Goal: Find specific page/section: Find specific page/section

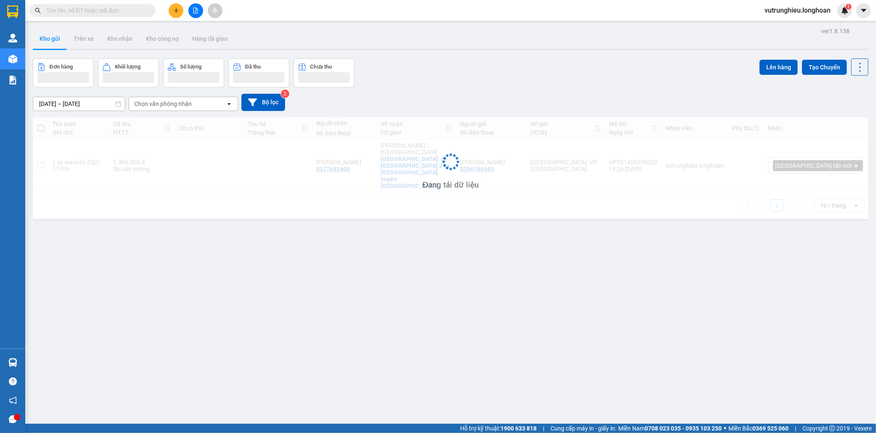
click at [106, 11] on input "text" at bounding box center [95, 10] width 99 height 9
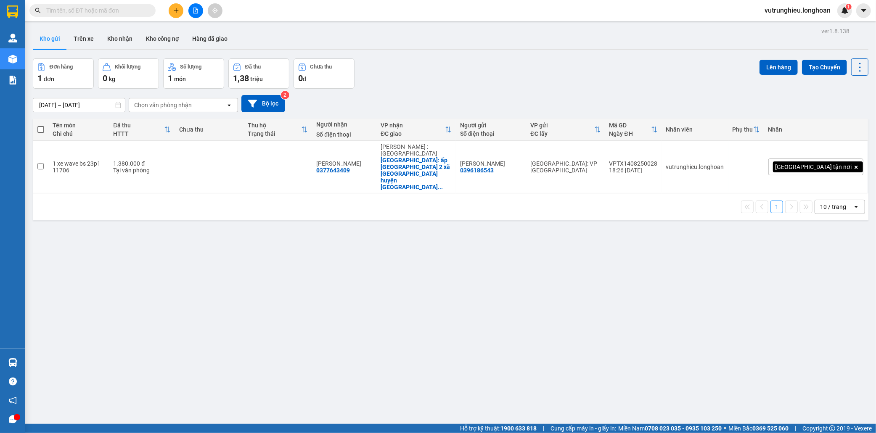
paste input "039 5946102"
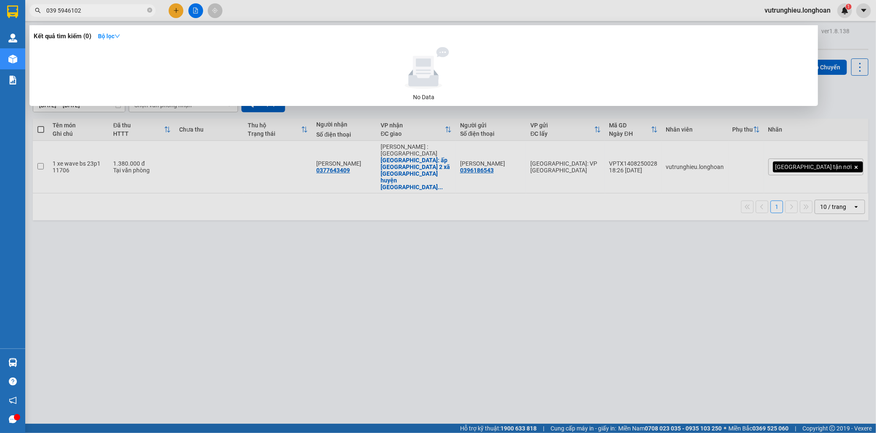
click at [56, 11] on input "039 5946102" at bounding box center [95, 10] width 99 height 9
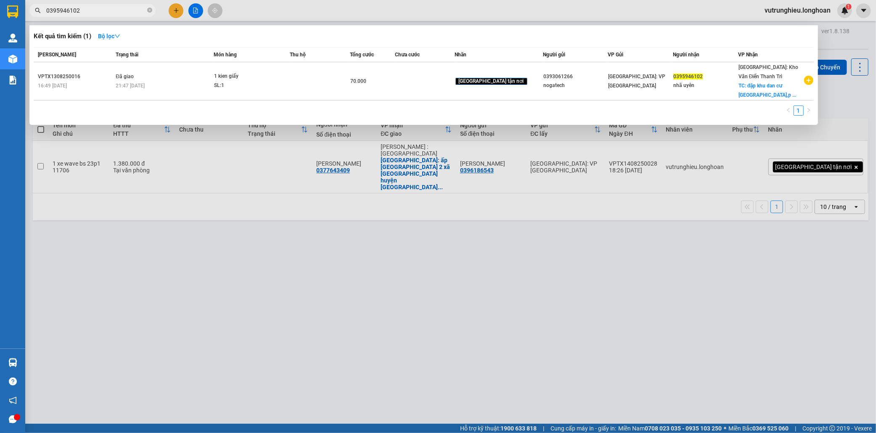
type input "0395946102"
drag, startPoint x: 195, startPoint y: 271, endPoint x: 167, endPoint y: 212, distance: 64.9
click at [194, 271] on div at bounding box center [438, 216] width 876 height 433
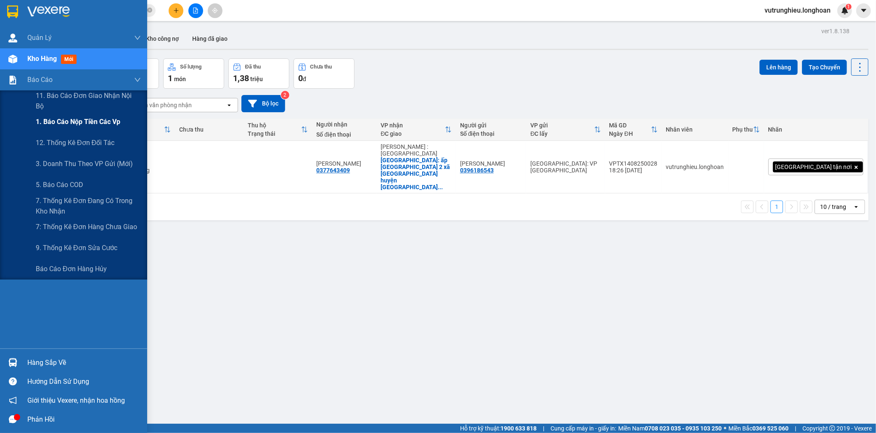
click at [69, 121] on span "1. Báo cáo nộp tiền các vp" at bounding box center [78, 122] width 85 height 11
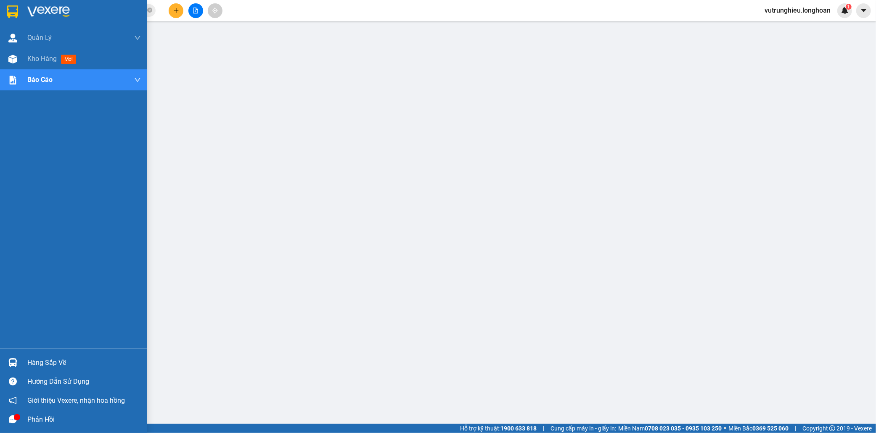
click at [13, 11] on img at bounding box center [12, 11] width 11 height 13
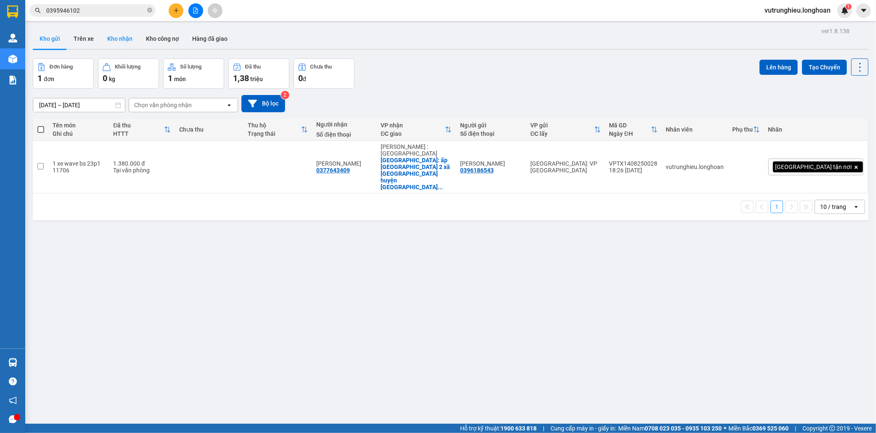
click at [118, 40] on button "Kho nhận" at bounding box center [120, 39] width 39 height 20
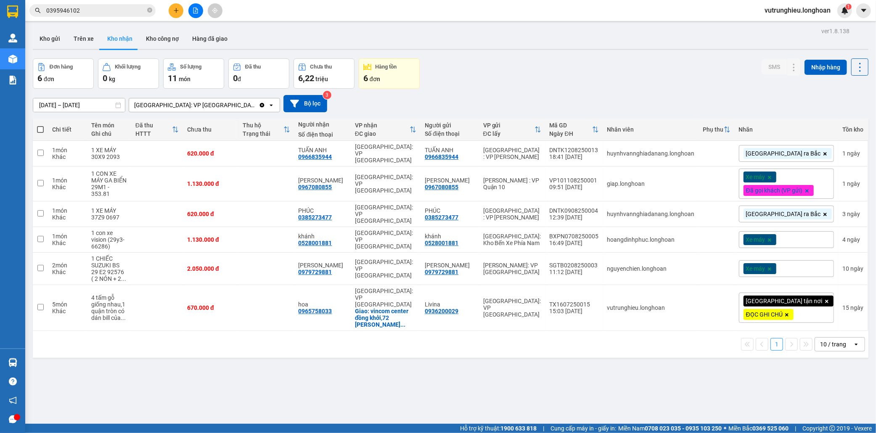
click at [109, 14] on input "0395946102" at bounding box center [95, 10] width 99 height 9
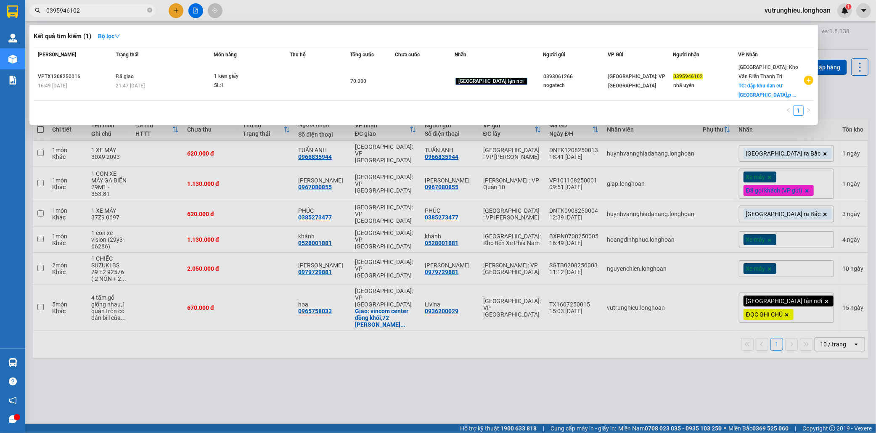
click at [109, 14] on input "0395946102" at bounding box center [95, 10] width 99 height 9
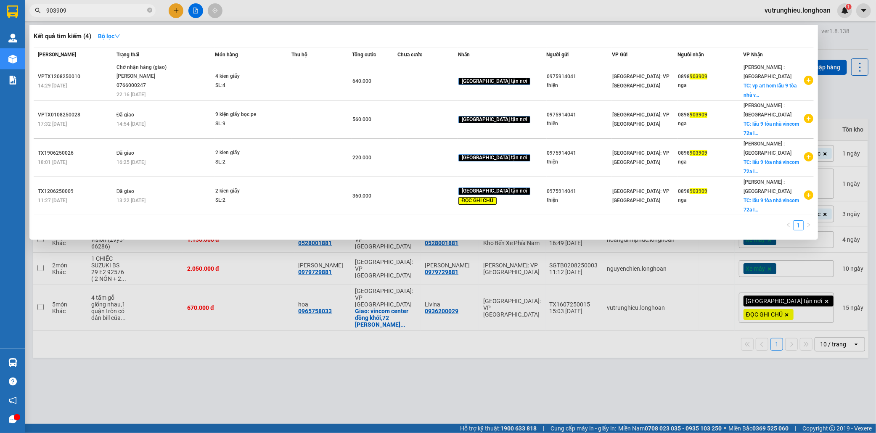
type input "903909"
drag, startPoint x: 123, startPoint y: 392, endPoint x: 134, endPoint y: 312, distance: 81.0
click at [125, 393] on div at bounding box center [438, 216] width 876 height 433
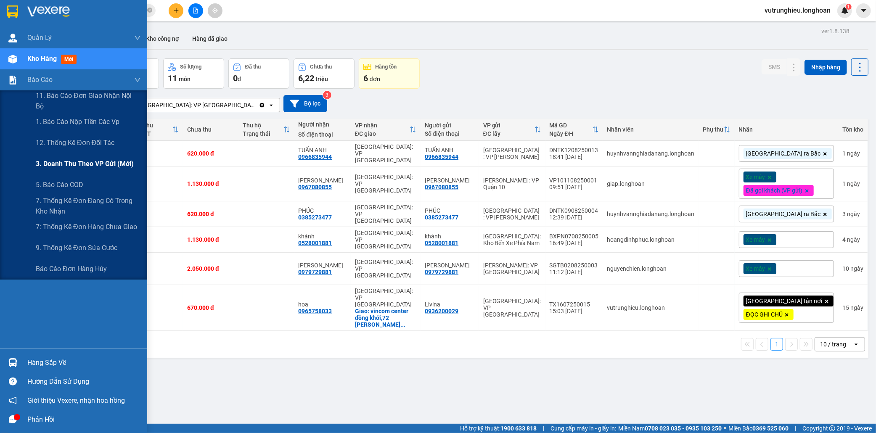
click at [70, 162] on span "3. Doanh Thu theo VP Gửi (mới)" at bounding box center [85, 164] width 98 height 11
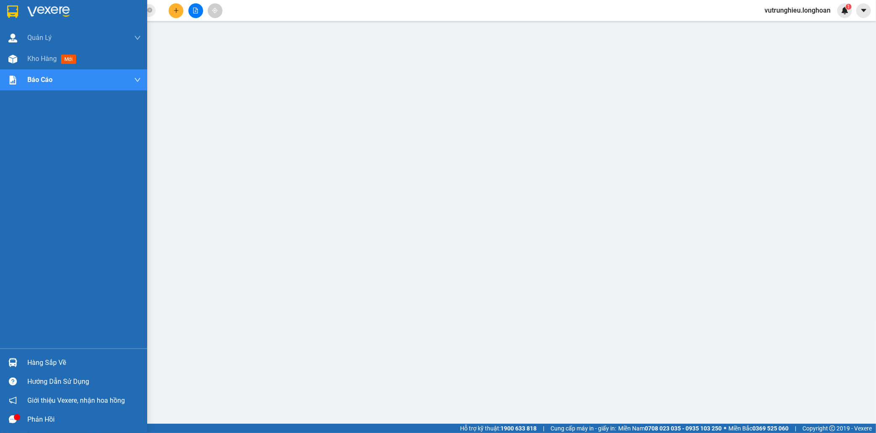
click at [6, 8] on div at bounding box center [12, 11] width 15 height 15
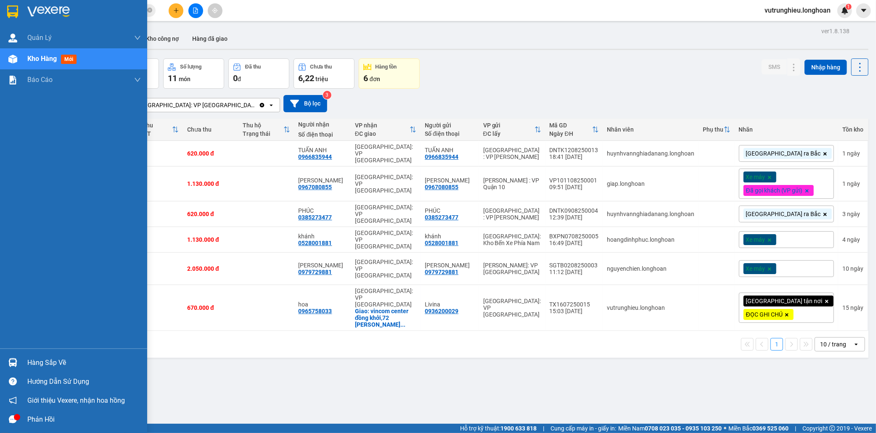
click at [11, 7] on img at bounding box center [12, 11] width 11 height 13
